Goal: Contribute content

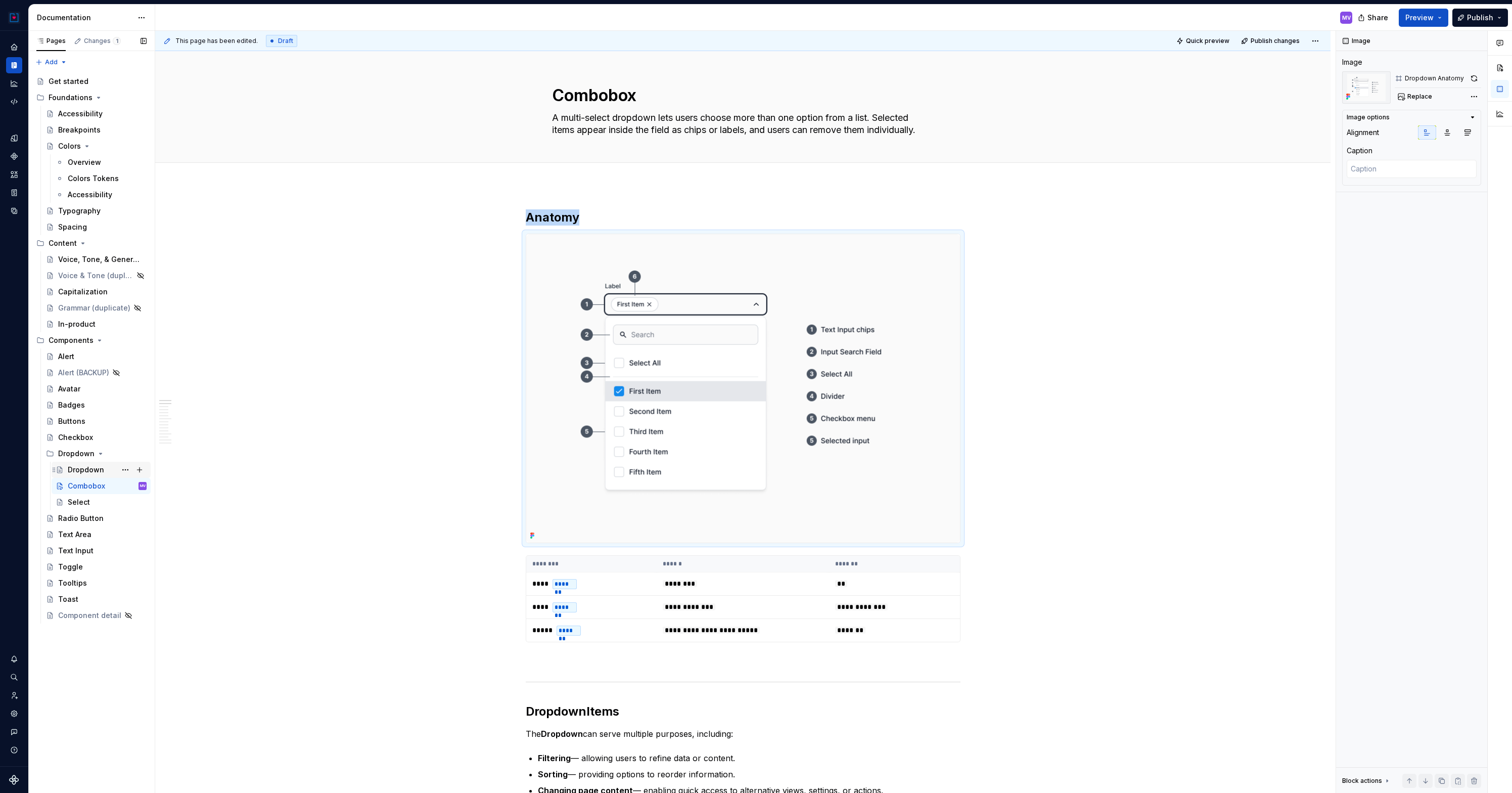
click at [85, 465] on div "Dropdown" at bounding box center [86, 469] width 36 height 10
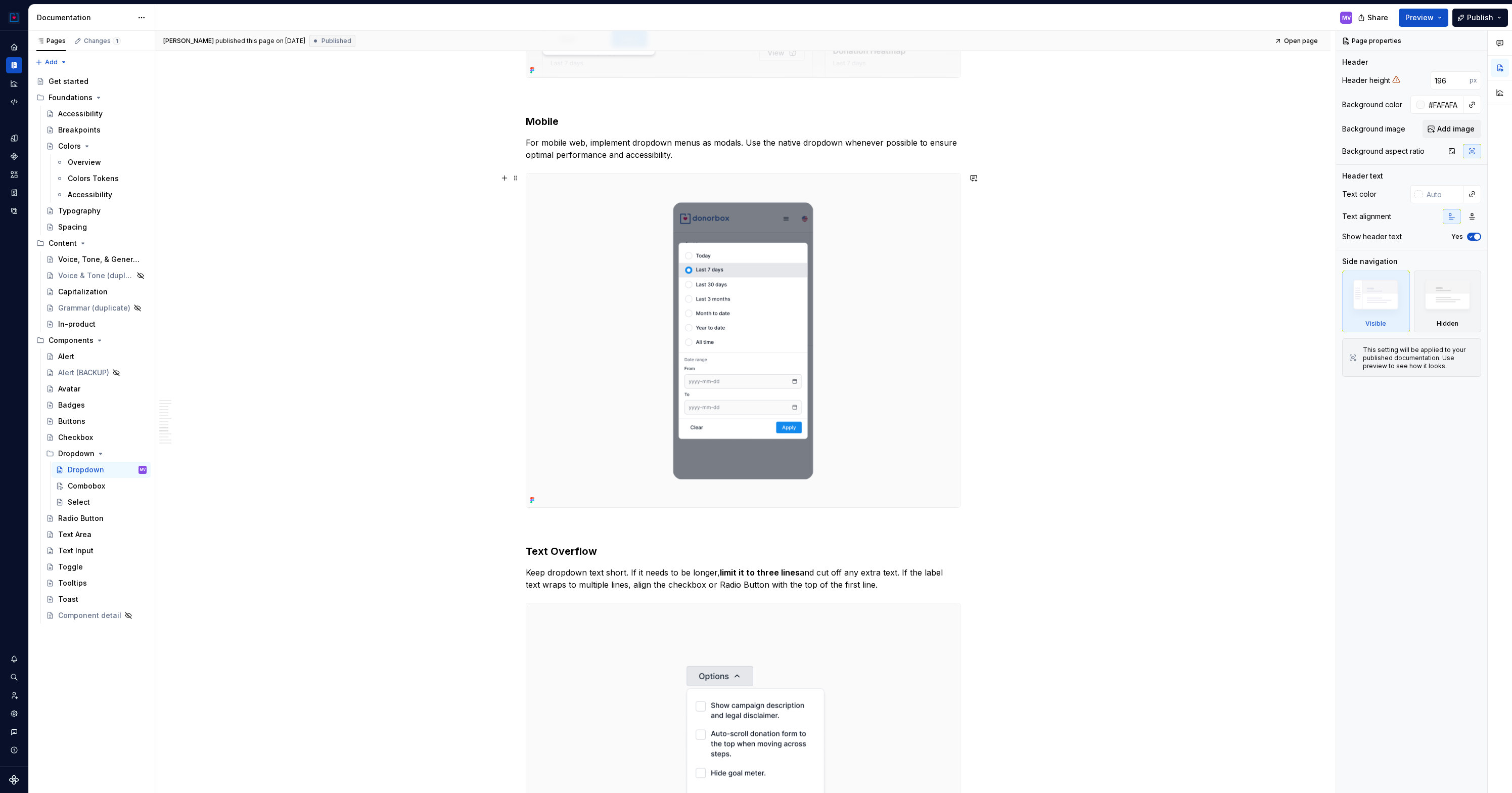
scroll to position [3105, 0]
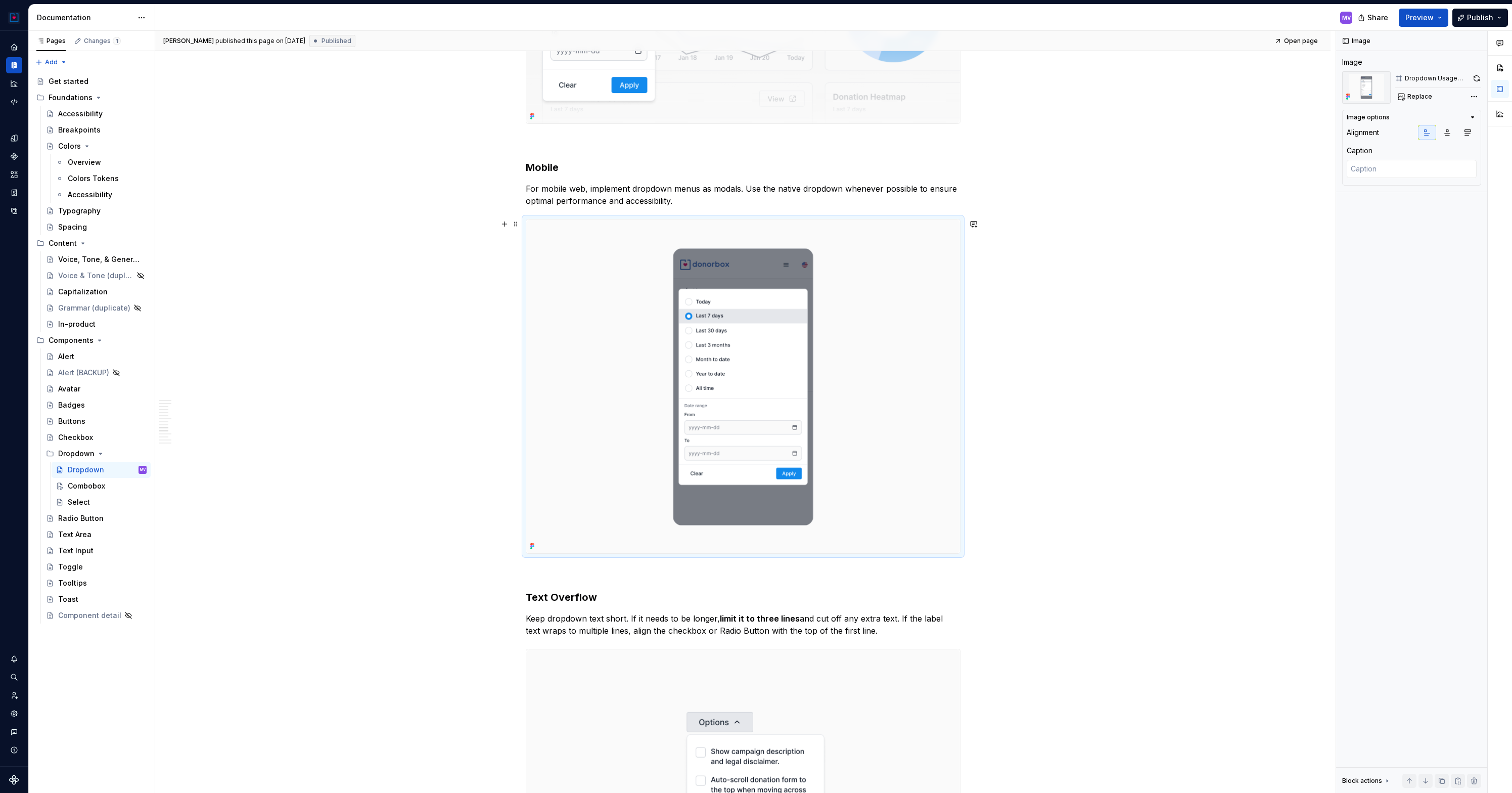
click at [620, 352] on img at bounding box center [742, 386] width 433 height 334
click at [620, 353] on img at bounding box center [742, 386] width 433 height 334
click at [1424, 99] on span "Replace" at bounding box center [1419, 96] width 24 height 8
type textarea "*"
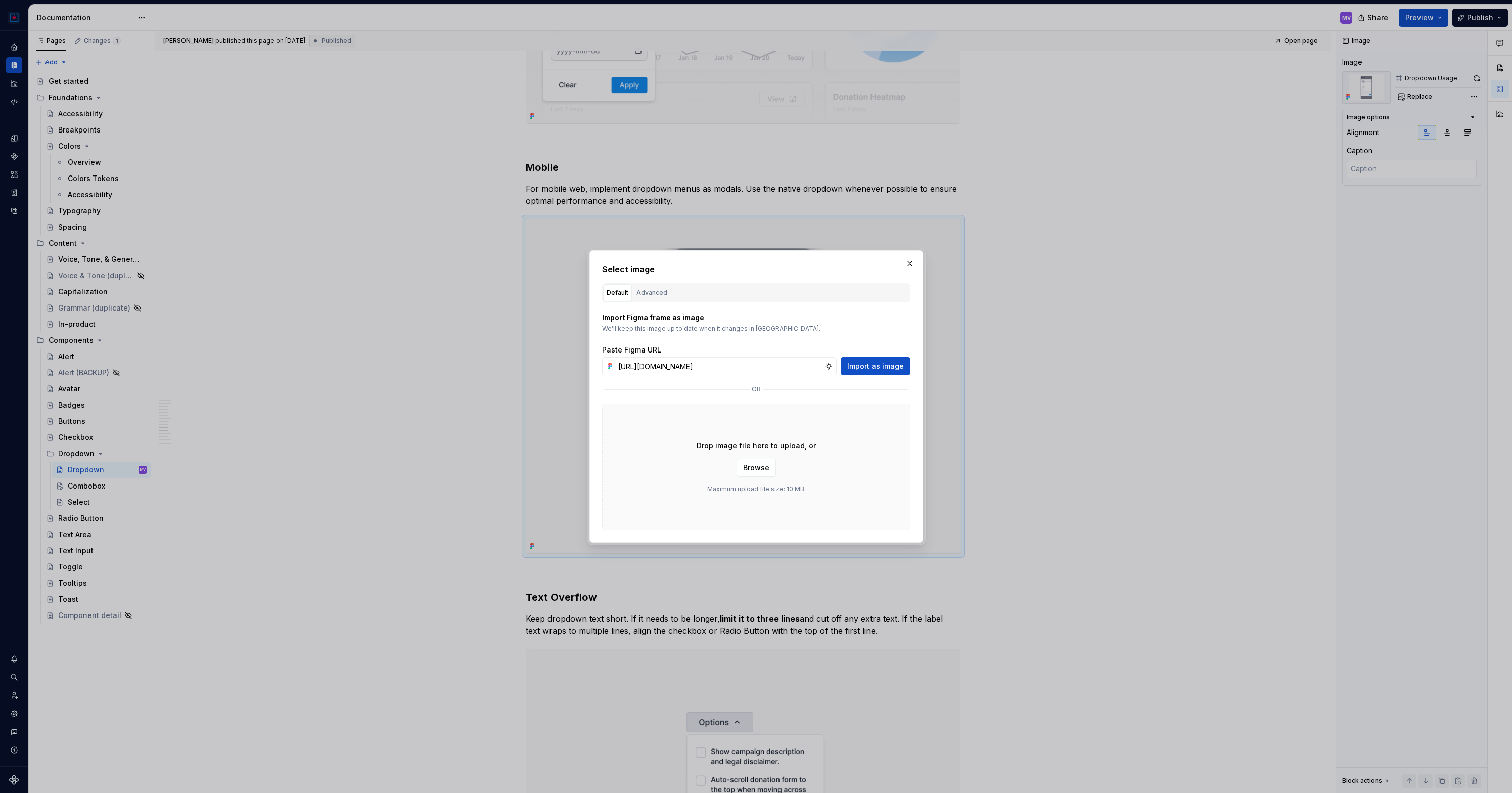
scroll to position [0, 210]
type input "[URL][DOMAIN_NAME]"
click at [890, 360] on button "Import as image" at bounding box center [876, 366] width 69 height 18
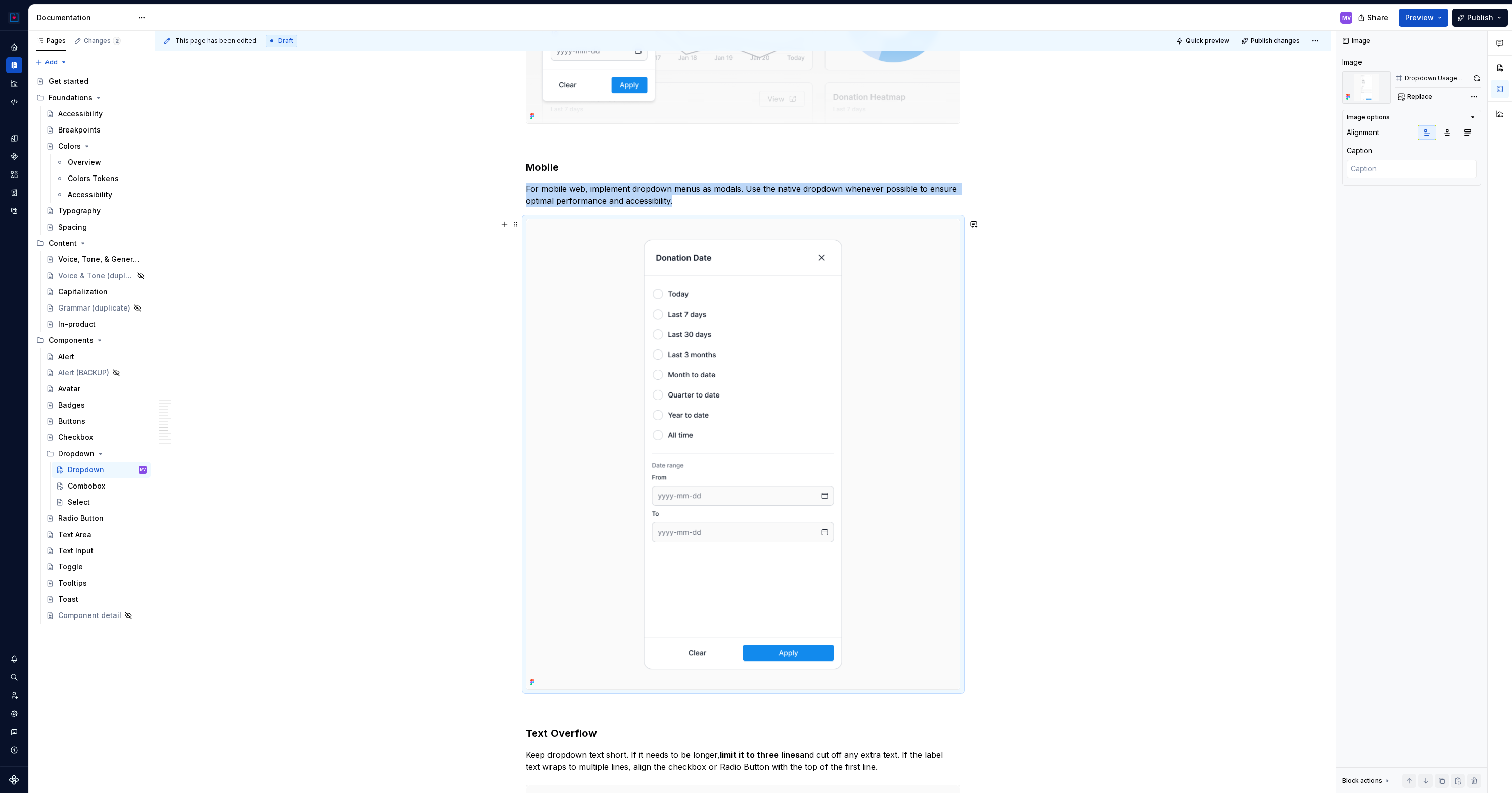
scroll to position [3117, 0]
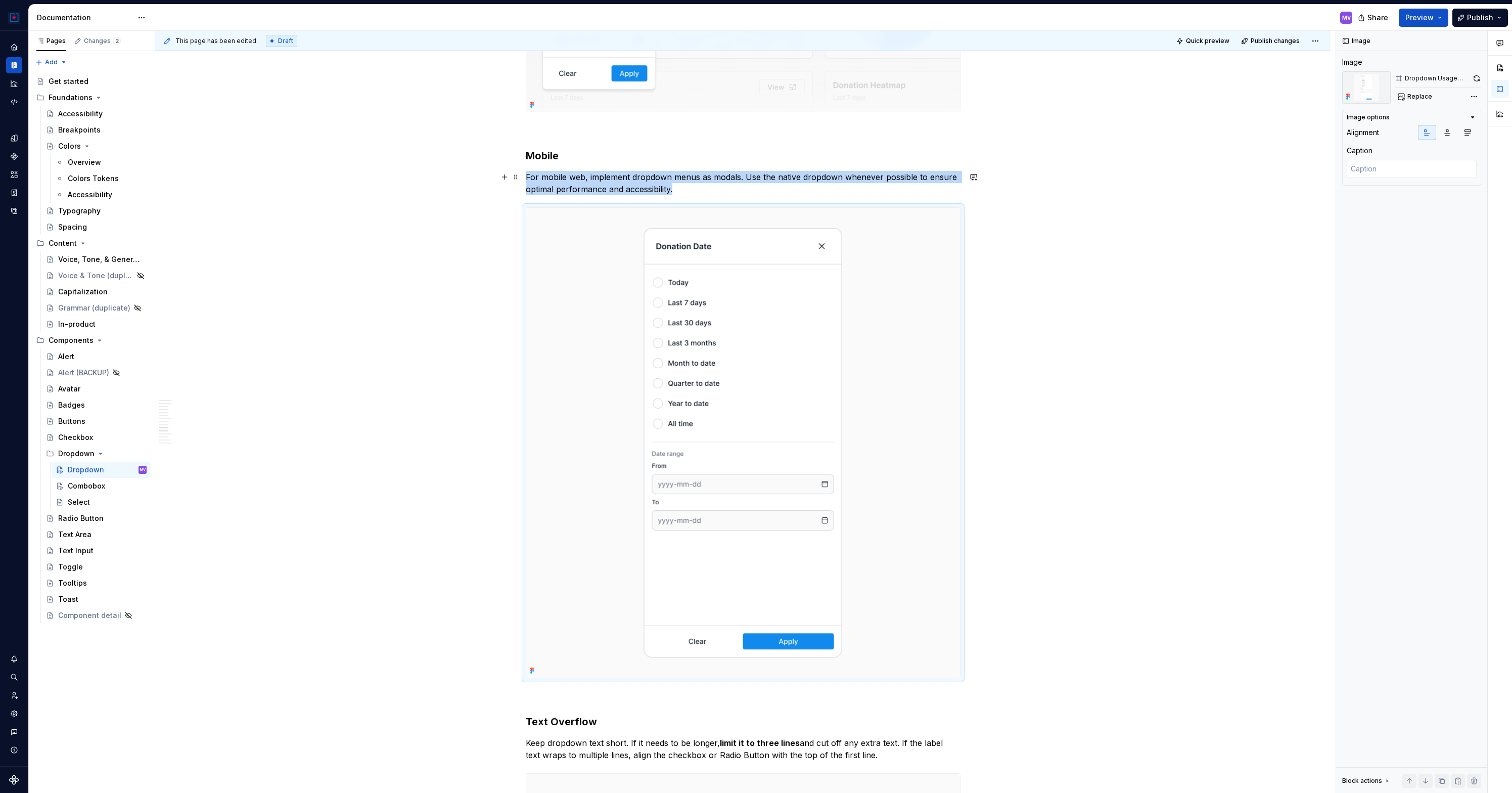
type textarea "*"
click at [723, 179] on p "For mobile web, implement dropdown menus as modals. Use the native dropdown whe…" at bounding box center [743, 182] width 435 height 24
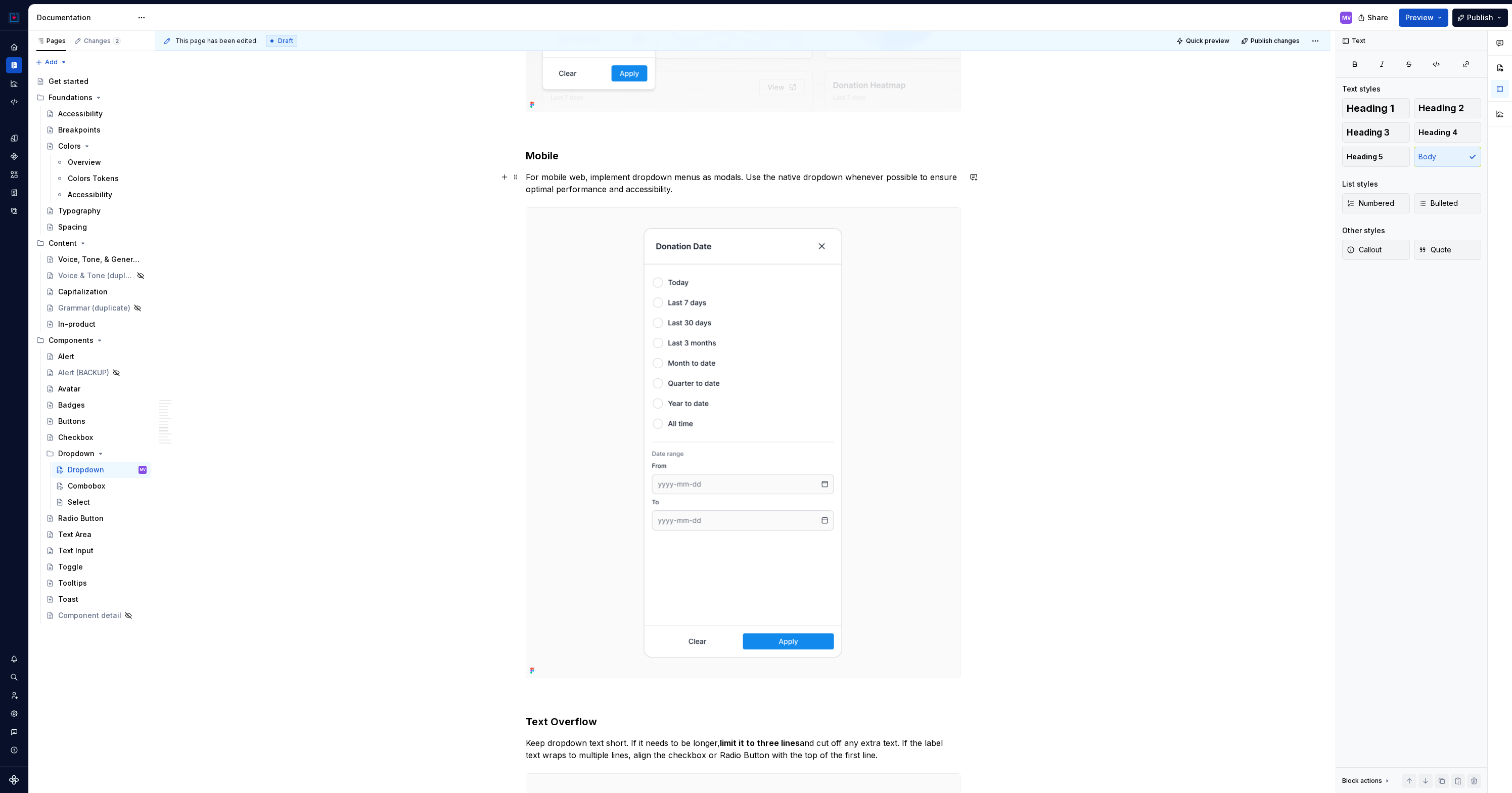
click at [721, 176] on p "For mobile web, implement dropdown menus as modals. Use the native dropdown whe…" at bounding box center [743, 182] width 435 height 24
click at [768, 175] on p "For mobile web, implement dropdown menus as fullscreen. Use the native dropdown…" at bounding box center [743, 182] width 435 height 24
click at [752, 176] on p "For mobile web, implement dropdown menus as fullscreen. Use the native dropdown…" at bounding box center [743, 182] width 435 height 24
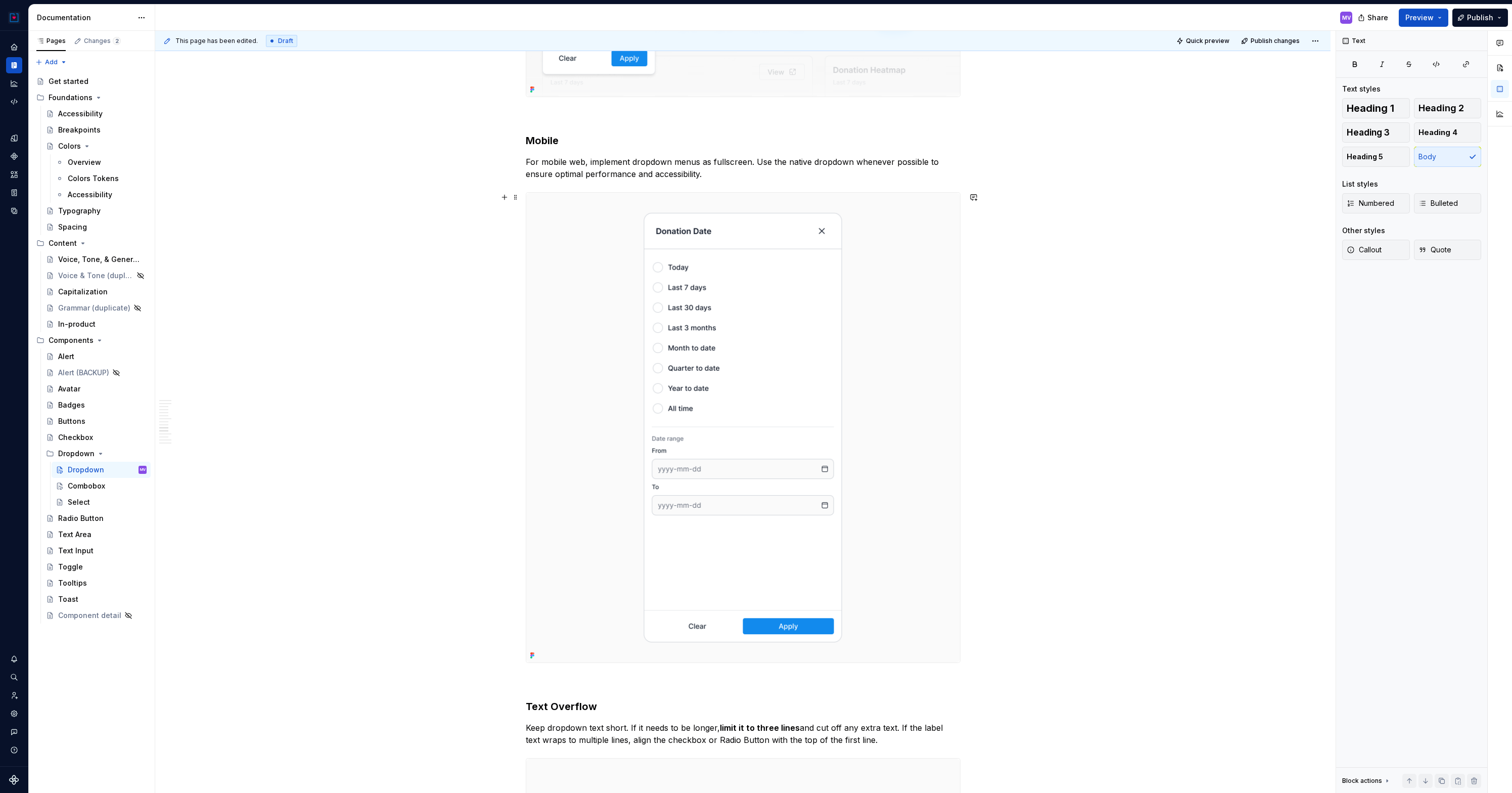
scroll to position [3135, 0]
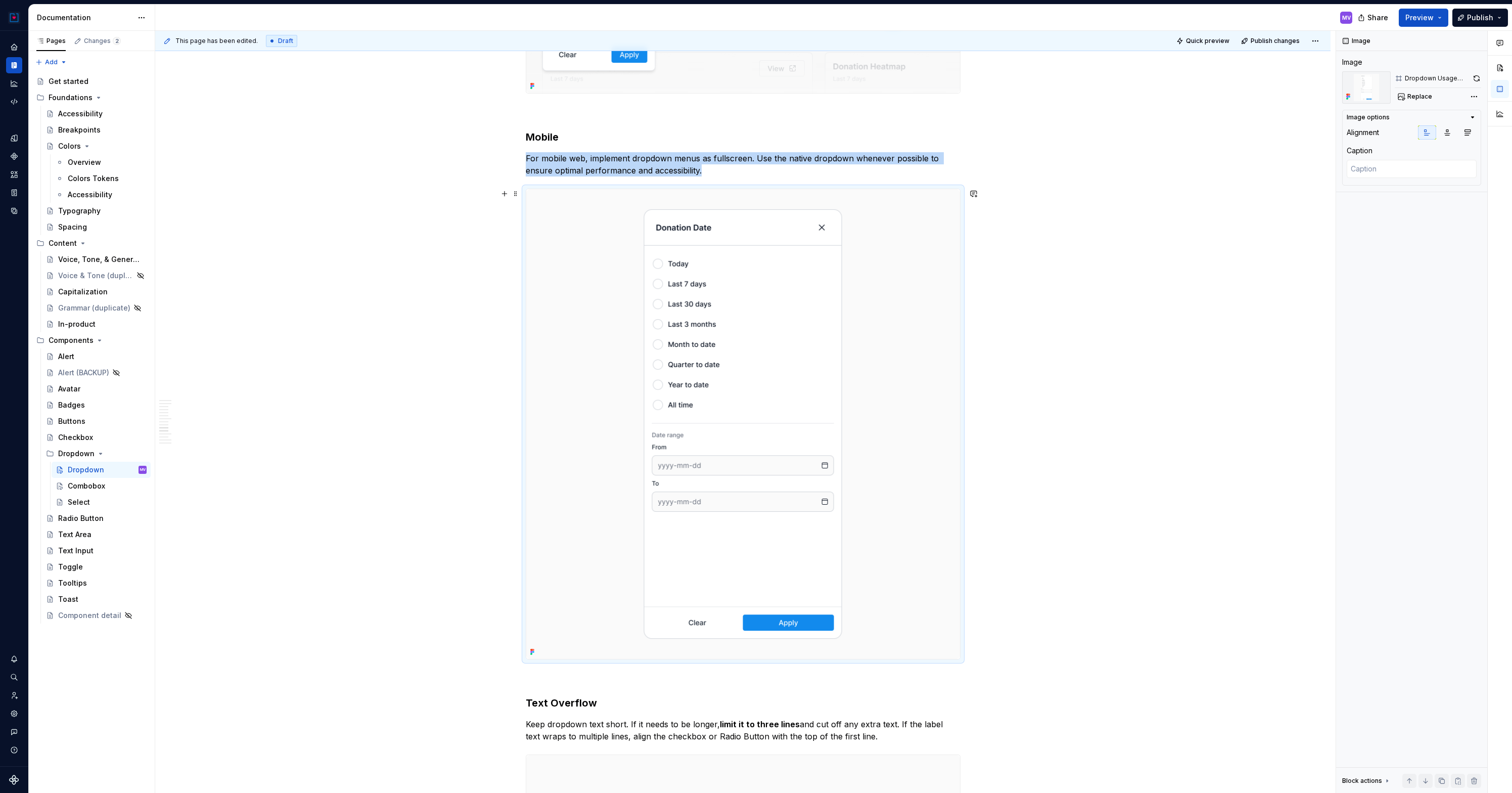
click at [782, 302] on img at bounding box center [742, 423] width 433 height 470
click at [1476, 79] on button "button" at bounding box center [1476, 78] width 9 height 14
click at [752, 160] on p "For mobile web, implement dropdown menus as fullscreen. Use the native dropdown…" at bounding box center [743, 164] width 435 height 24
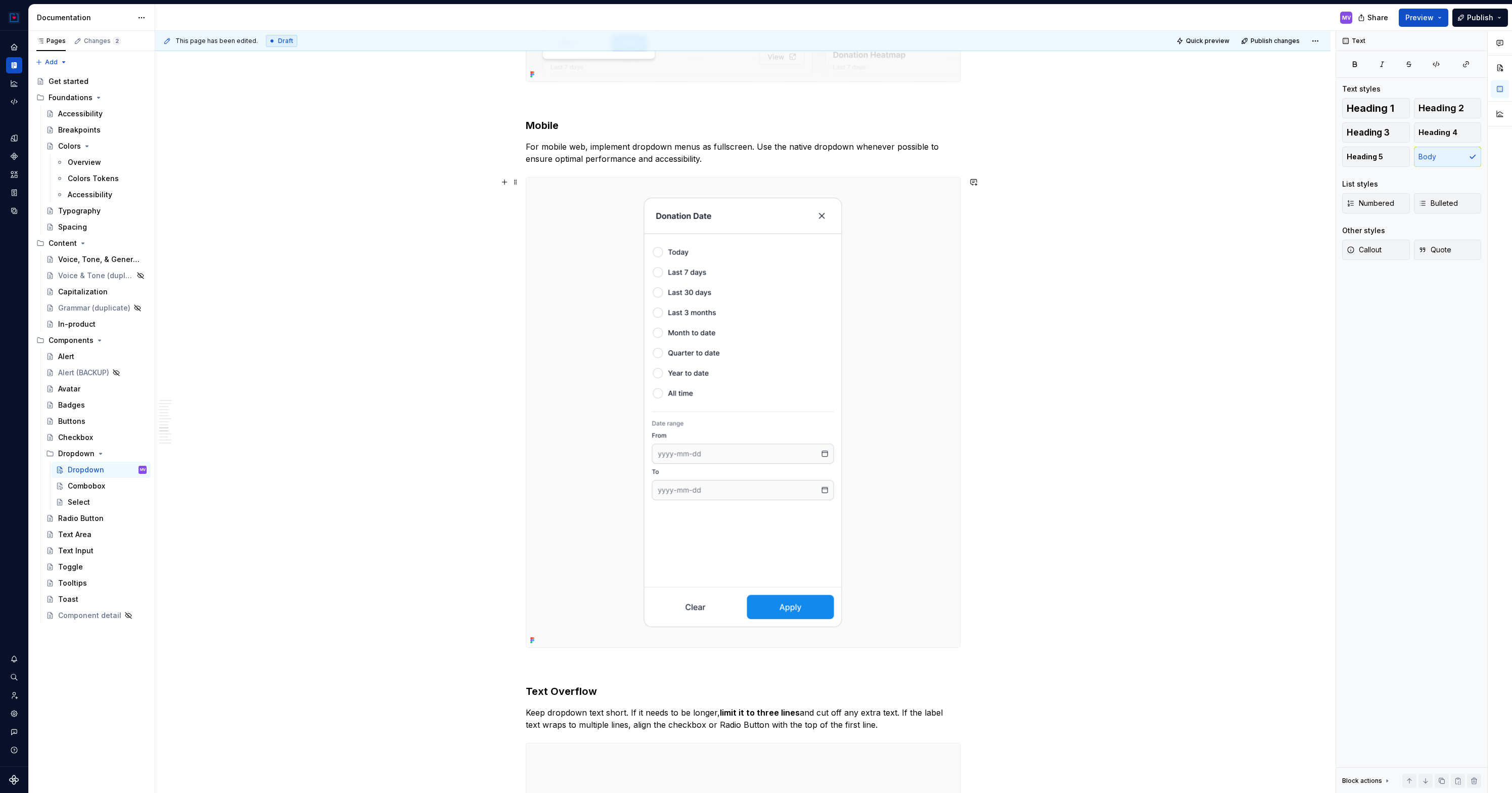
scroll to position [3151, 0]
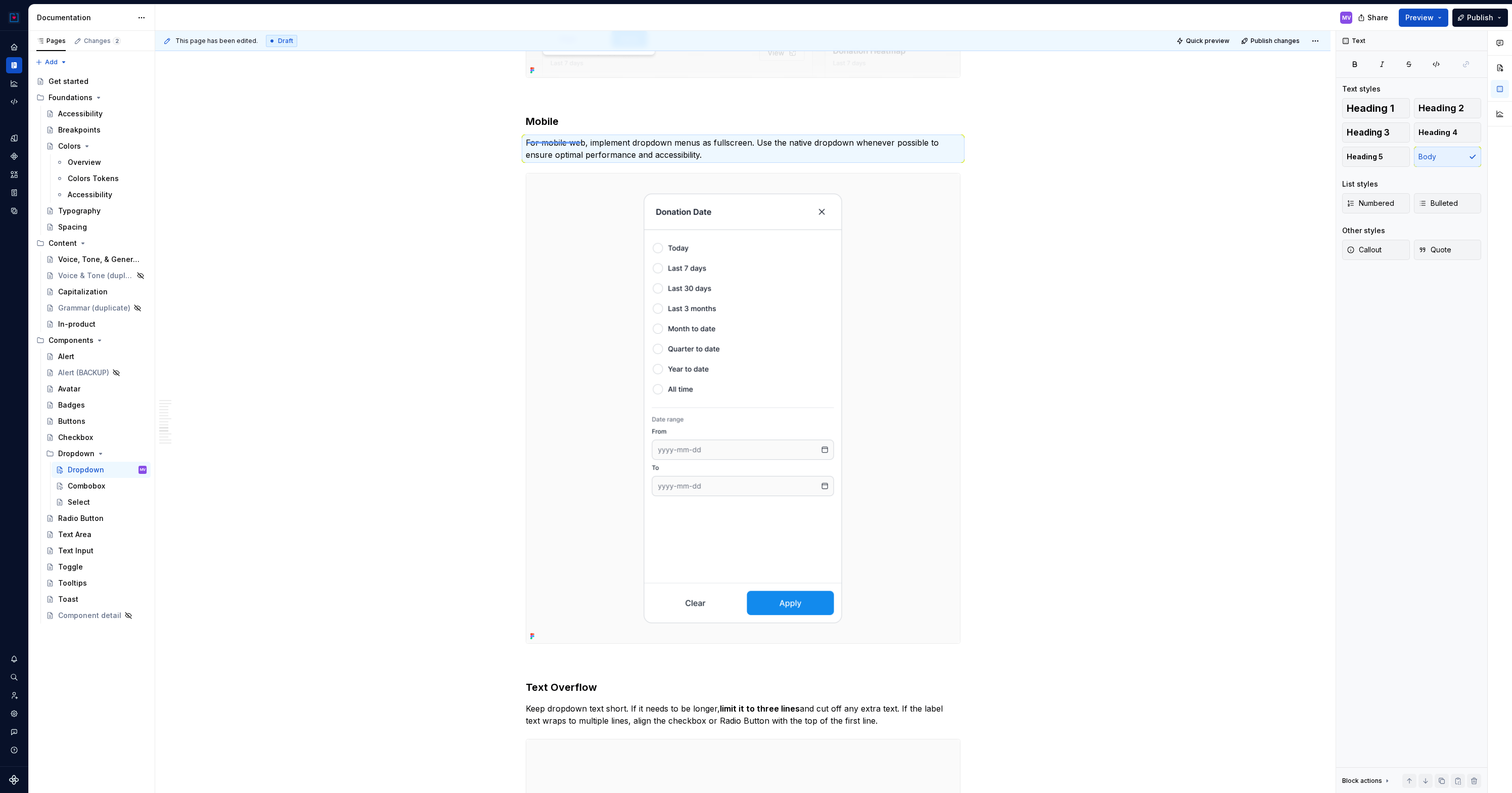
drag, startPoint x: 527, startPoint y: 141, endPoint x: 646, endPoint y: 144, distance: 119.0
click at [646, 145] on div "**********" at bounding box center [745, 412] width 1180 height 762
click at [705, 143] on p "For mobile web, implement dropdown menus as fullscreen. Use the native dropdown…" at bounding box center [743, 148] width 435 height 24
click at [751, 142] on p "For mobile web, implement dropdown menus as fullscreen. Use the native dropdown…" at bounding box center [743, 148] width 435 height 24
drag, startPoint x: 747, startPoint y: 153, endPoint x: 523, endPoint y: 140, distance: 224.4
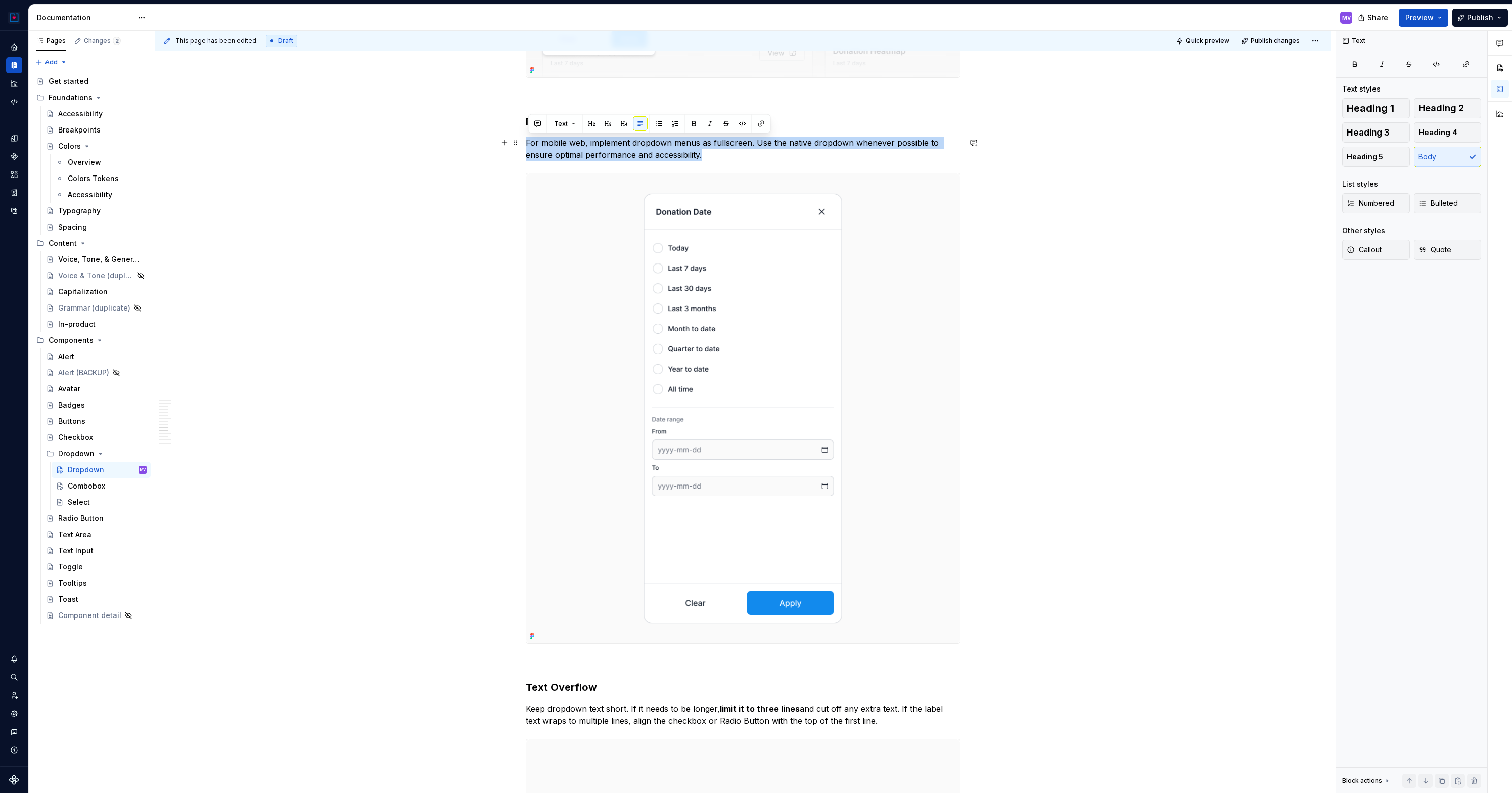
copy p "For mobile web, implement dropdown menus as fullscreen. Use the native dropdown…"
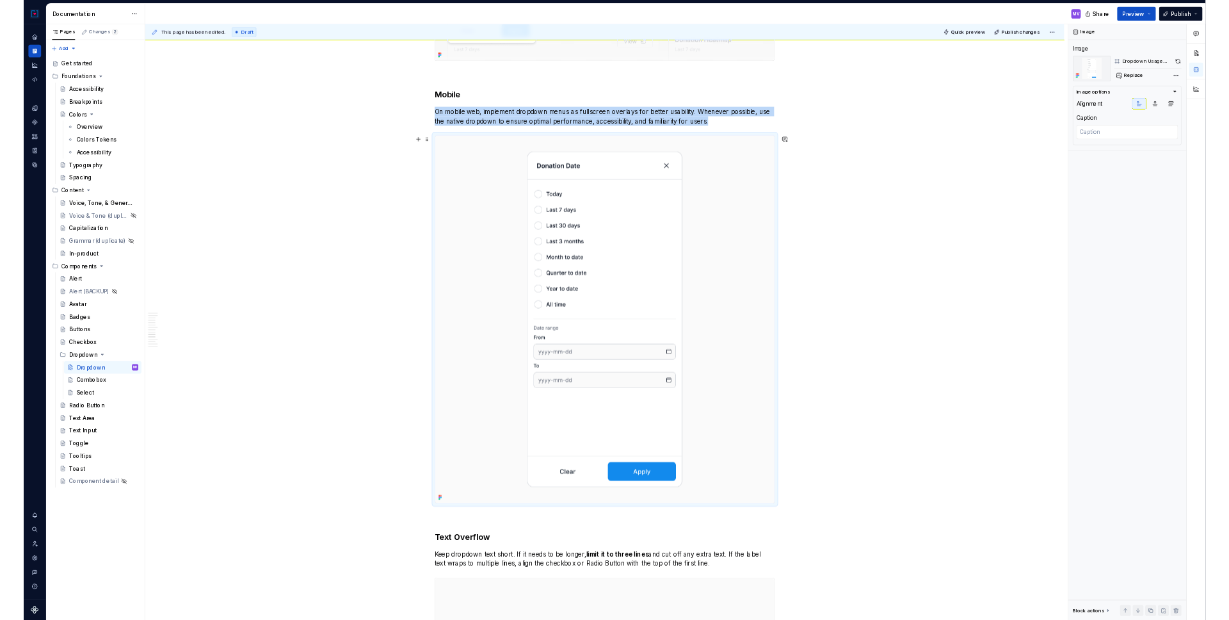
scroll to position [4001, 0]
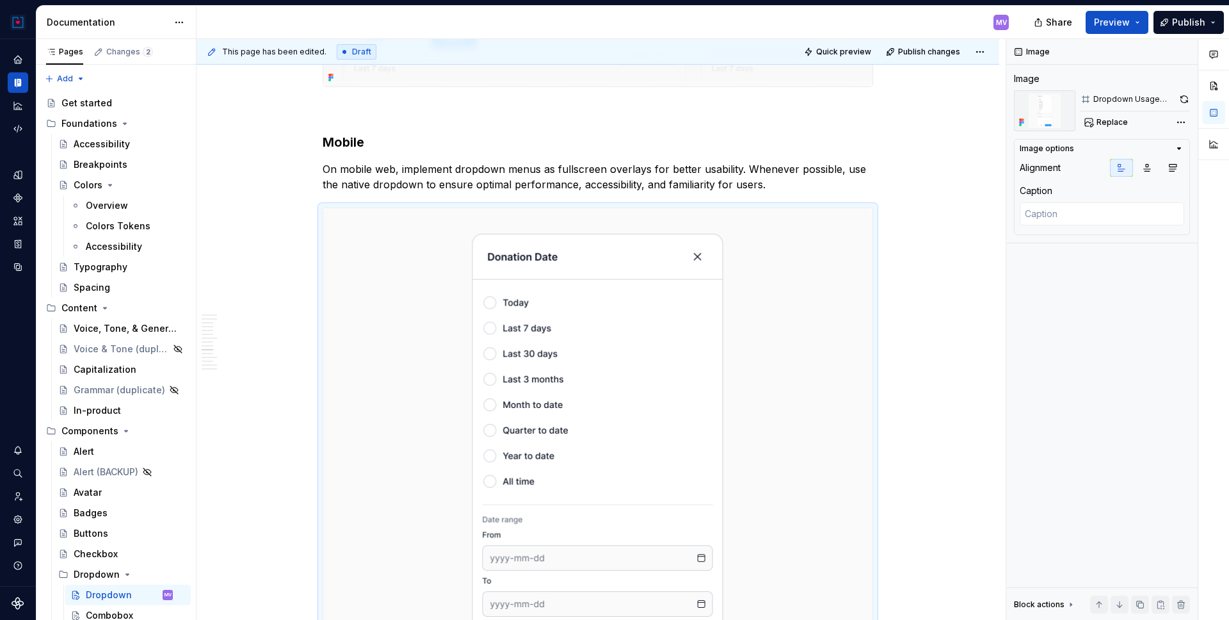
type textarea "*"
